Goal: Task Accomplishment & Management: Manage account settings

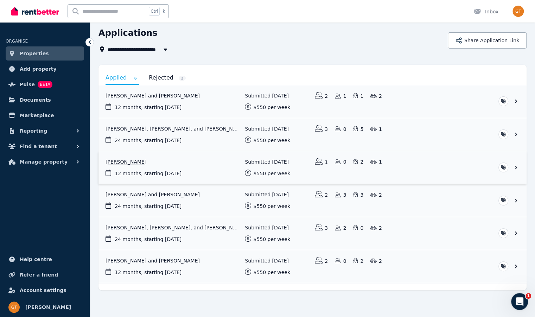
click at [207, 159] on link "View application: Tahlia Reid" at bounding box center [313, 167] width 428 height 33
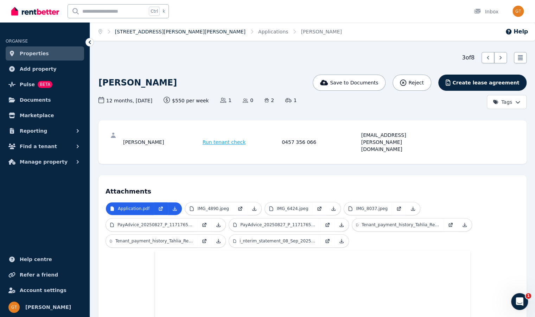
click at [135, 32] on link "[STREET_ADDRESS][PERSON_NAME][PERSON_NAME]" at bounding box center [180, 32] width 131 height 6
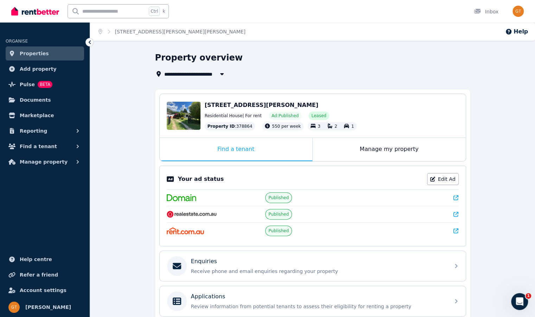
scroll to position [97, 0]
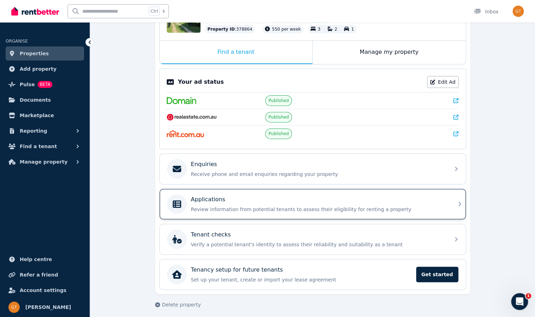
click at [258, 195] on div "Applications" at bounding box center [318, 199] width 255 height 8
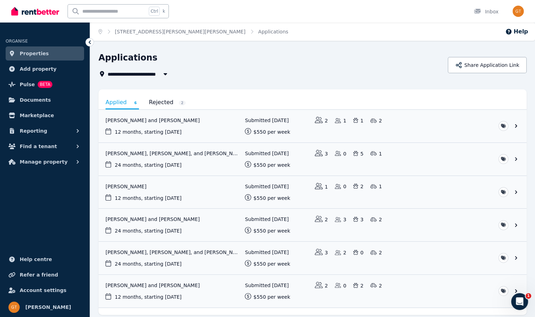
scroll to position [25, 0]
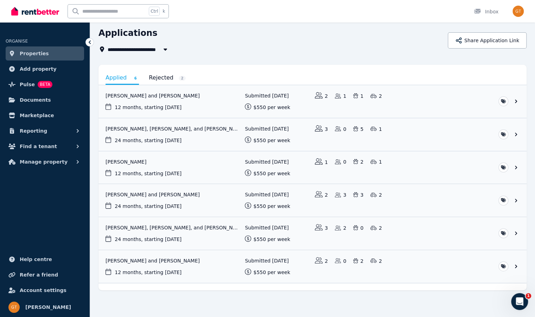
click at [167, 76] on link "Rejected 2" at bounding box center [167, 78] width 37 height 12
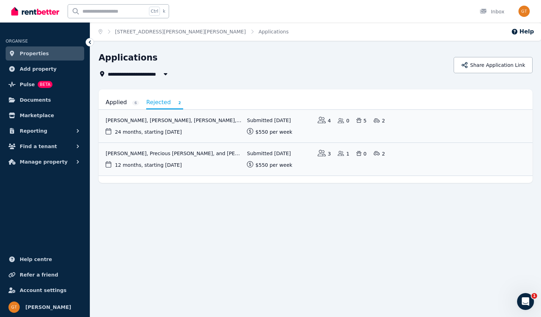
click at [116, 105] on link "Applied 6" at bounding box center [122, 102] width 33 height 12
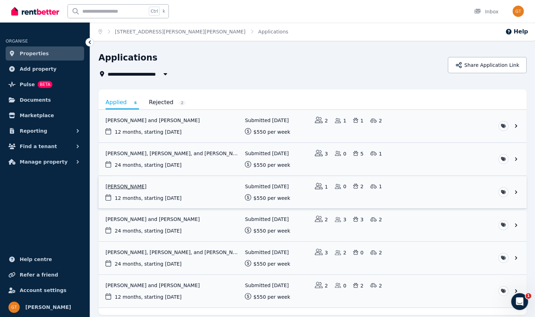
click at [516, 190] on link "View application: Tahlia Reid" at bounding box center [313, 192] width 428 height 33
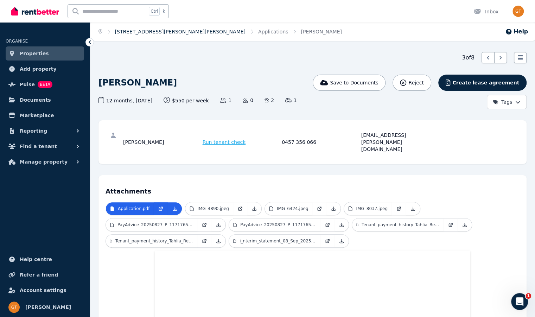
click at [141, 30] on link "[STREET_ADDRESS][PERSON_NAME][PERSON_NAME]" at bounding box center [180, 32] width 131 height 6
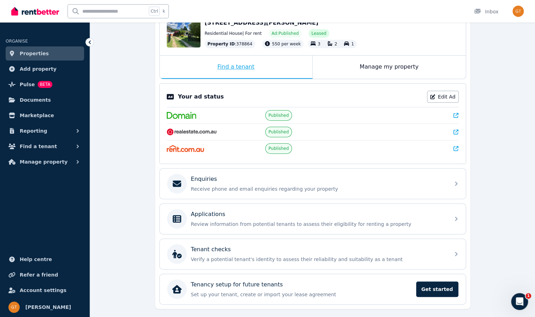
scroll to position [97, 0]
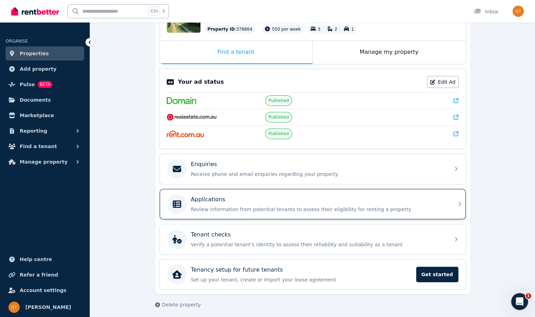
click at [264, 198] on div "Applications" at bounding box center [318, 199] width 255 height 8
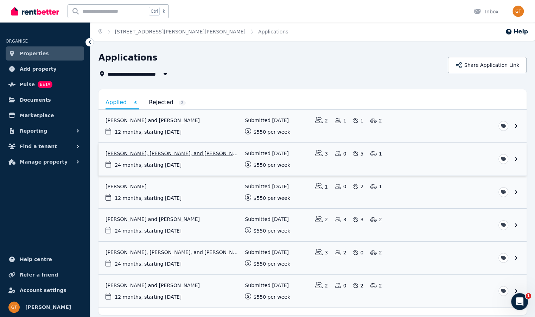
scroll to position [25, 0]
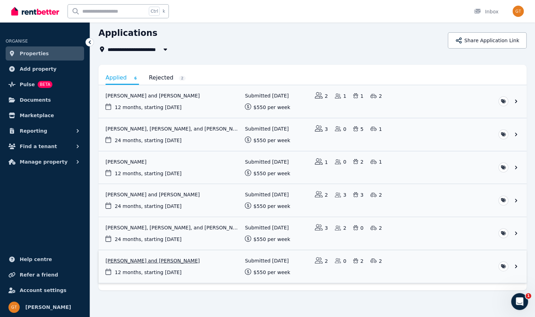
click at [222, 266] on link "View application: Mitchell Kop and Chloe Turner" at bounding box center [313, 266] width 428 height 33
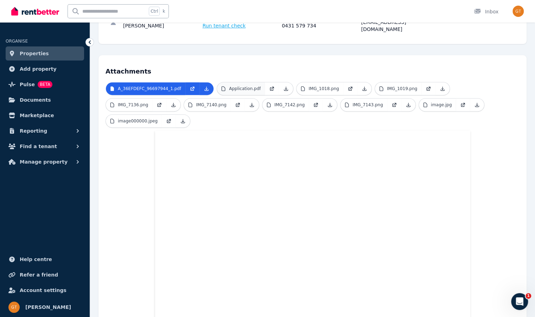
scroll to position [135, 0]
click at [265, 83] on link at bounding box center [272, 89] width 14 height 13
click at [89, 40] on icon at bounding box center [89, 42] width 7 height 7
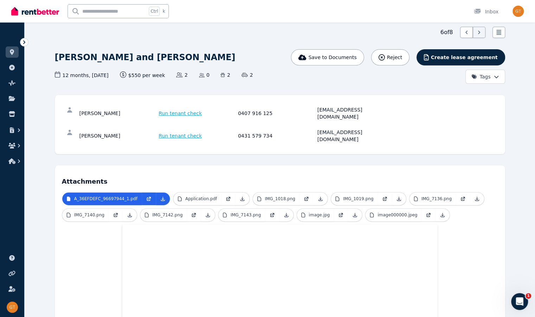
scroll to position [24, 0]
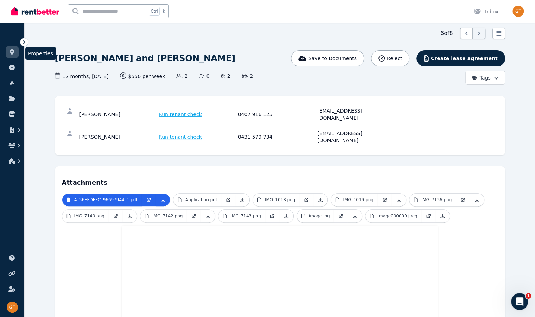
click at [11, 49] on icon at bounding box center [11, 52] width 7 height 6
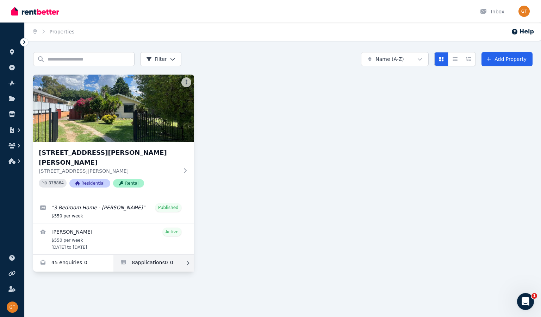
click at [147, 255] on link "Applications for 154 Vittoria St, Robin Hill" at bounding box center [153, 263] width 80 height 17
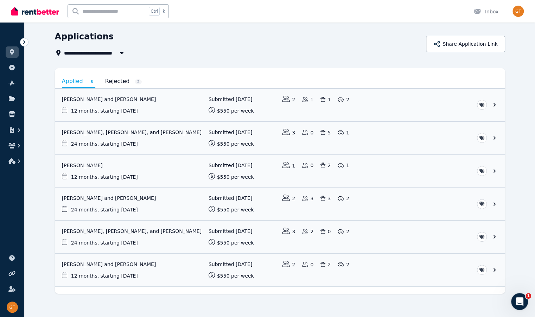
scroll to position [25, 0]
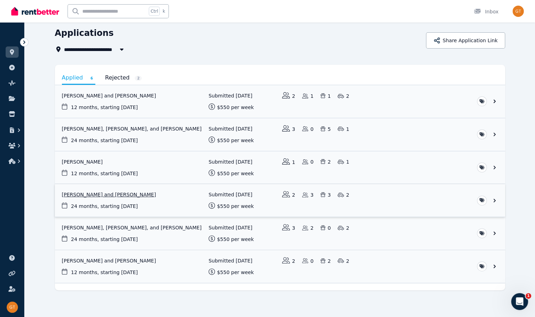
click at [403, 208] on link "View application: Tabitha Morgan and Dylan Pollard-slattery" at bounding box center [280, 200] width 450 height 33
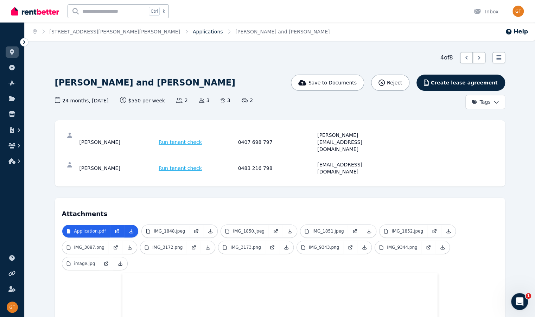
click at [193, 33] on link "Applications" at bounding box center [208, 32] width 30 height 6
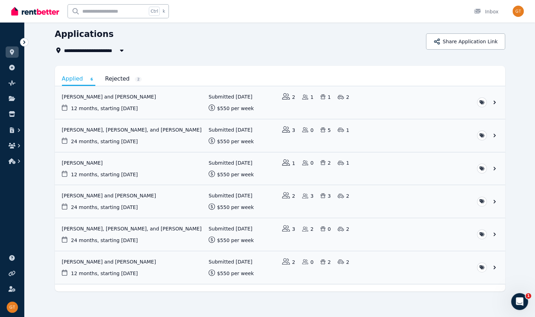
scroll to position [25, 0]
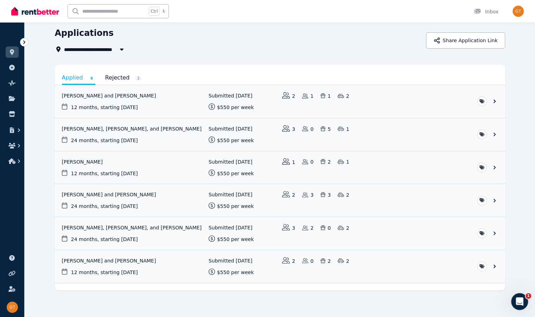
click at [105, 75] on link "Rejected 2" at bounding box center [123, 78] width 37 height 12
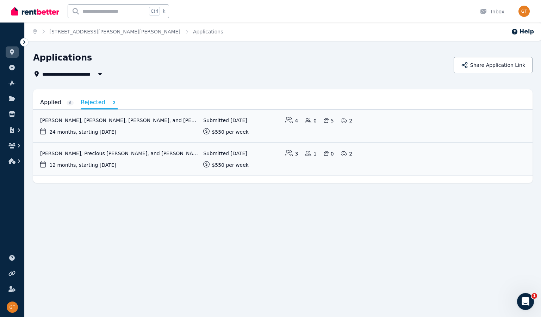
click at [55, 104] on link "Applied 6" at bounding box center [56, 102] width 33 height 12
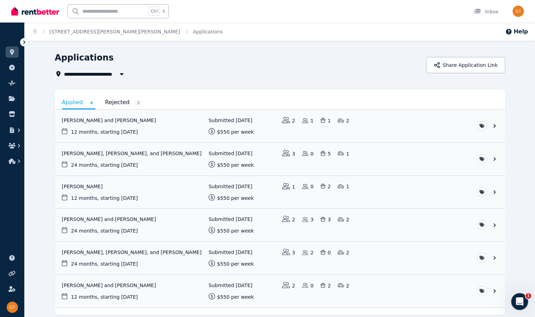
scroll to position [25, 0]
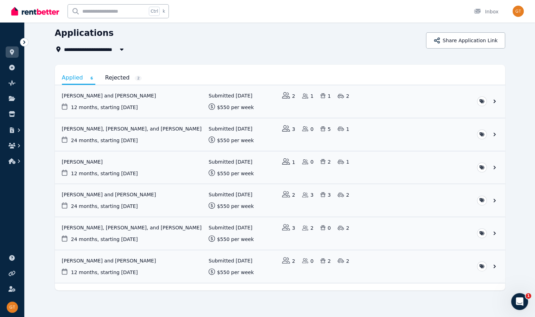
click at [338, 298] on div "**********" at bounding box center [280, 173] width 511 height 292
click at [329, 296] on div "**********" at bounding box center [280, 173] width 511 height 292
click at [182, 167] on link "View application: Tahlia Reid" at bounding box center [280, 167] width 450 height 33
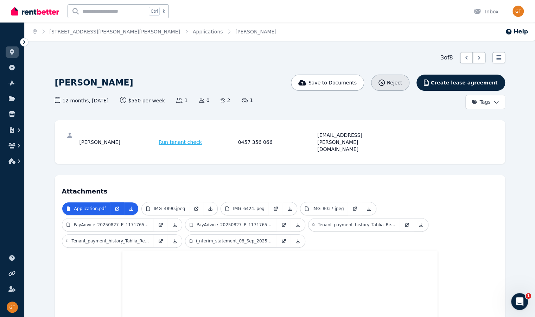
click at [402, 83] on span "Reject" at bounding box center [394, 82] width 15 height 7
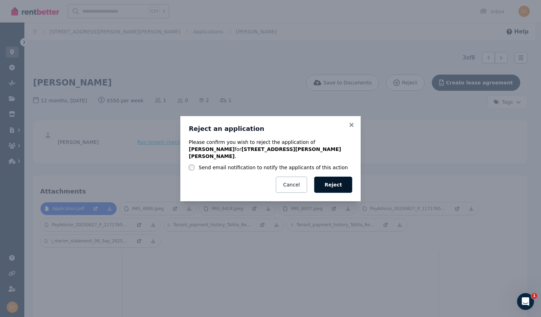
click at [334, 182] on button "Reject" at bounding box center [333, 185] width 38 height 16
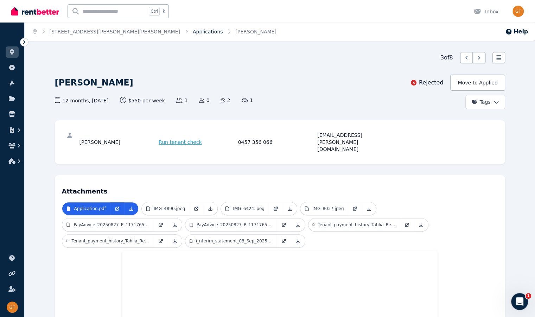
click at [193, 34] on link "Applications" at bounding box center [208, 32] width 30 height 6
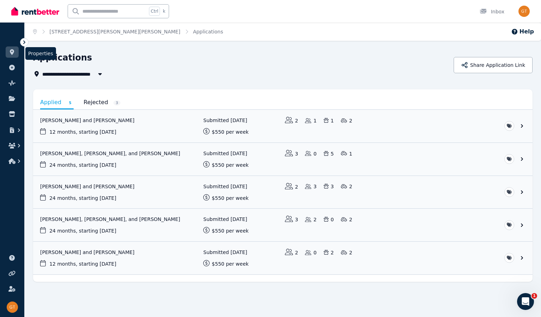
click at [10, 53] on icon at bounding box center [11, 52] width 7 height 6
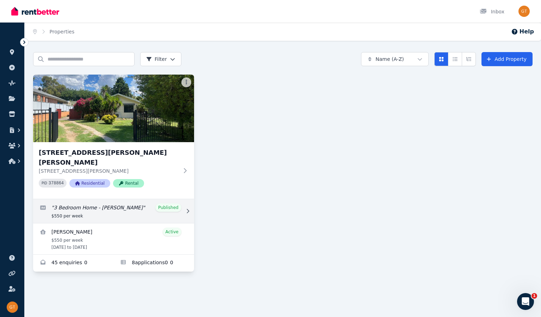
click at [140, 201] on link "Edit listing: 3 Bedroom Home - Robin Hill" at bounding box center [113, 211] width 161 height 24
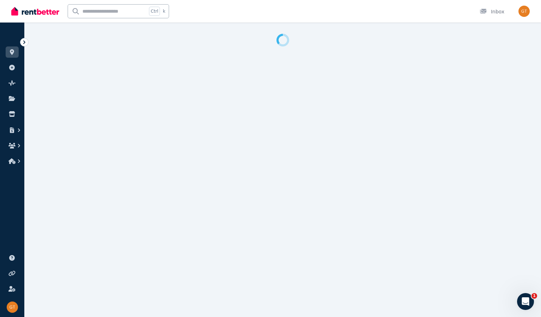
select select "**********"
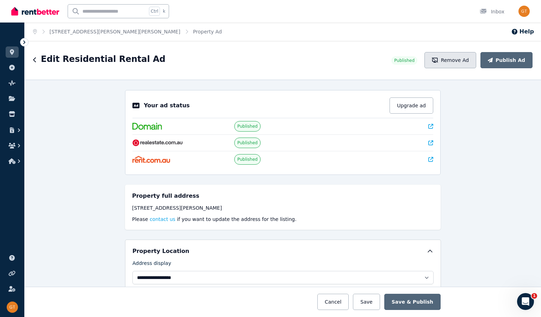
click at [447, 57] on button "Remove Ad" at bounding box center [450, 60] width 52 height 16
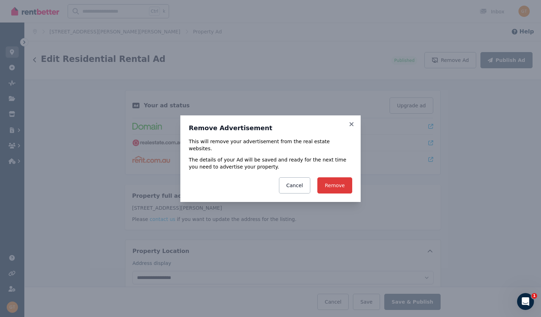
click at [335, 180] on button "Remove" at bounding box center [334, 185] width 35 height 16
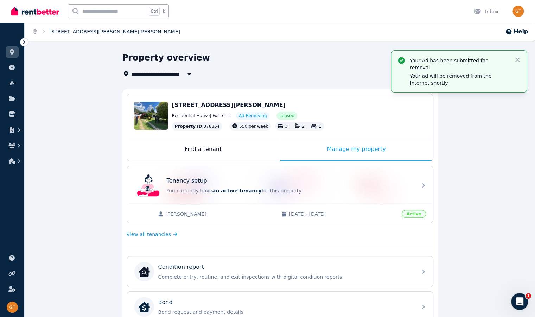
click at [60, 31] on link "[STREET_ADDRESS][PERSON_NAME][PERSON_NAME]" at bounding box center [115, 32] width 131 height 6
click at [33, 30] on icon "Breadcrumb" at bounding box center [35, 31] width 4 height 5
